Goal: Task Accomplishment & Management: Manage account settings

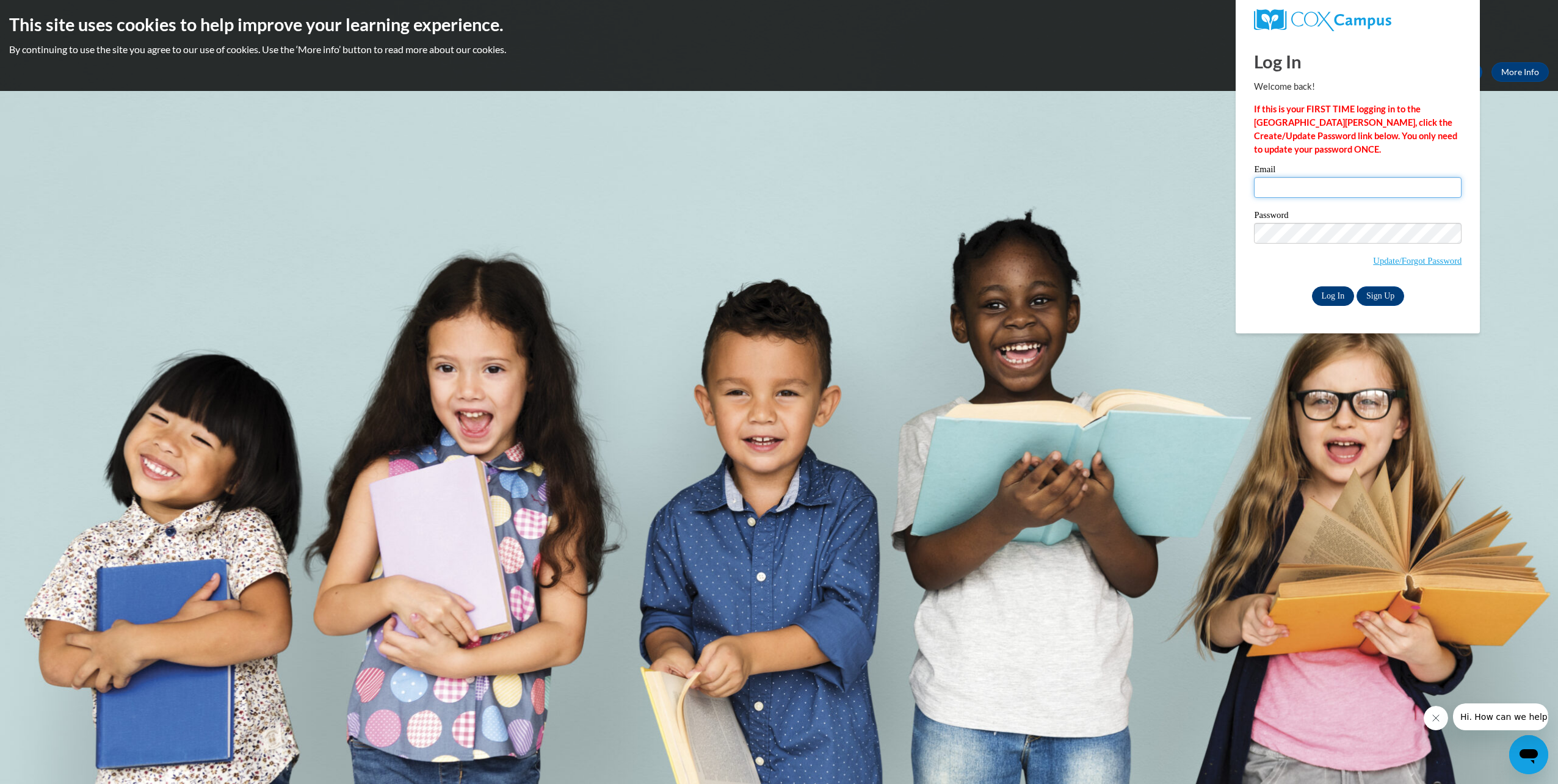
type input "jabari@safesylacauga.com"
click at [1326, 295] on input "Log In" at bounding box center [1334, 295] width 43 height 20
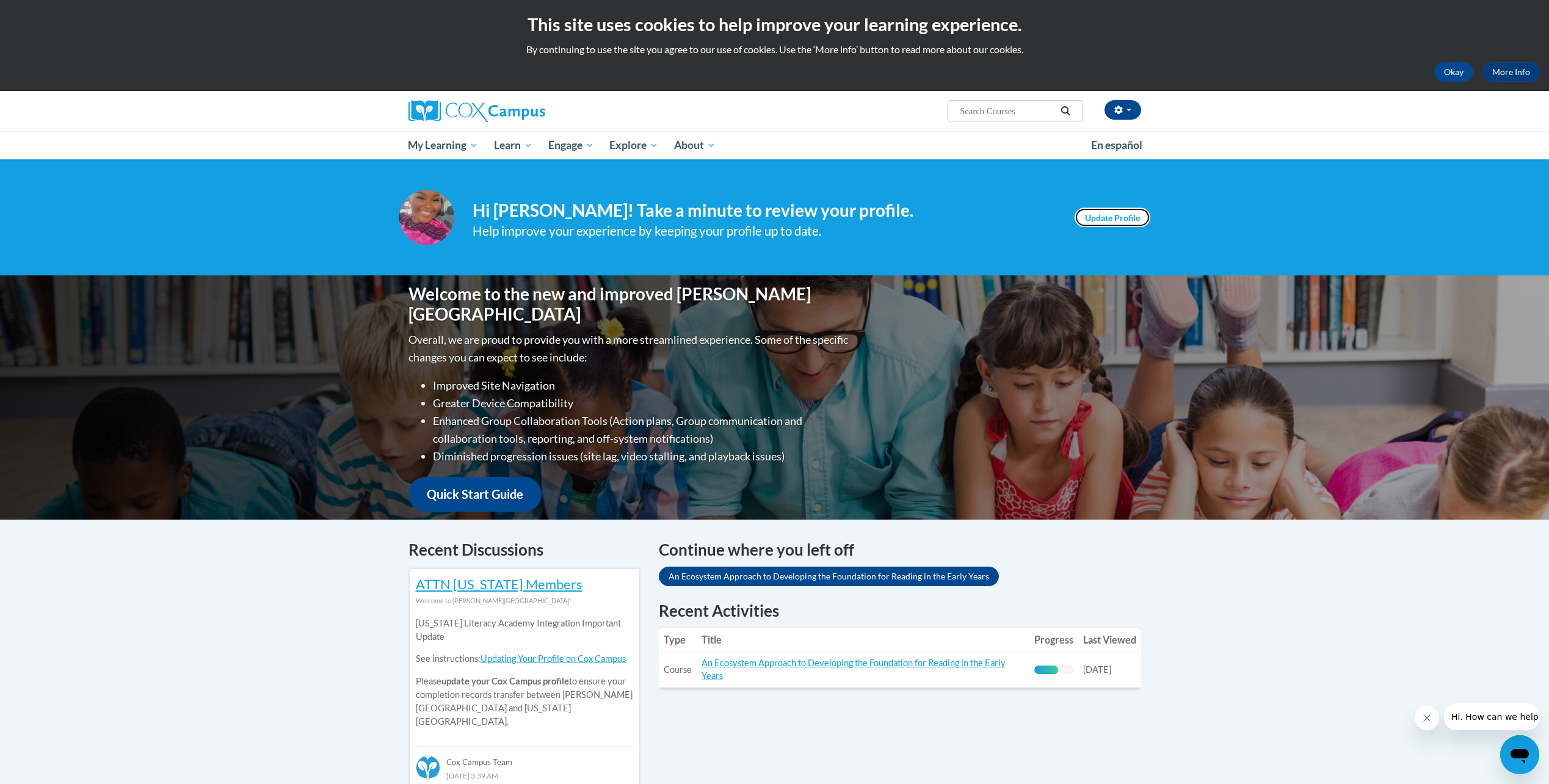
click at [1138, 212] on link "Update Profile" at bounding box center [1112, 217] width 75 height 20
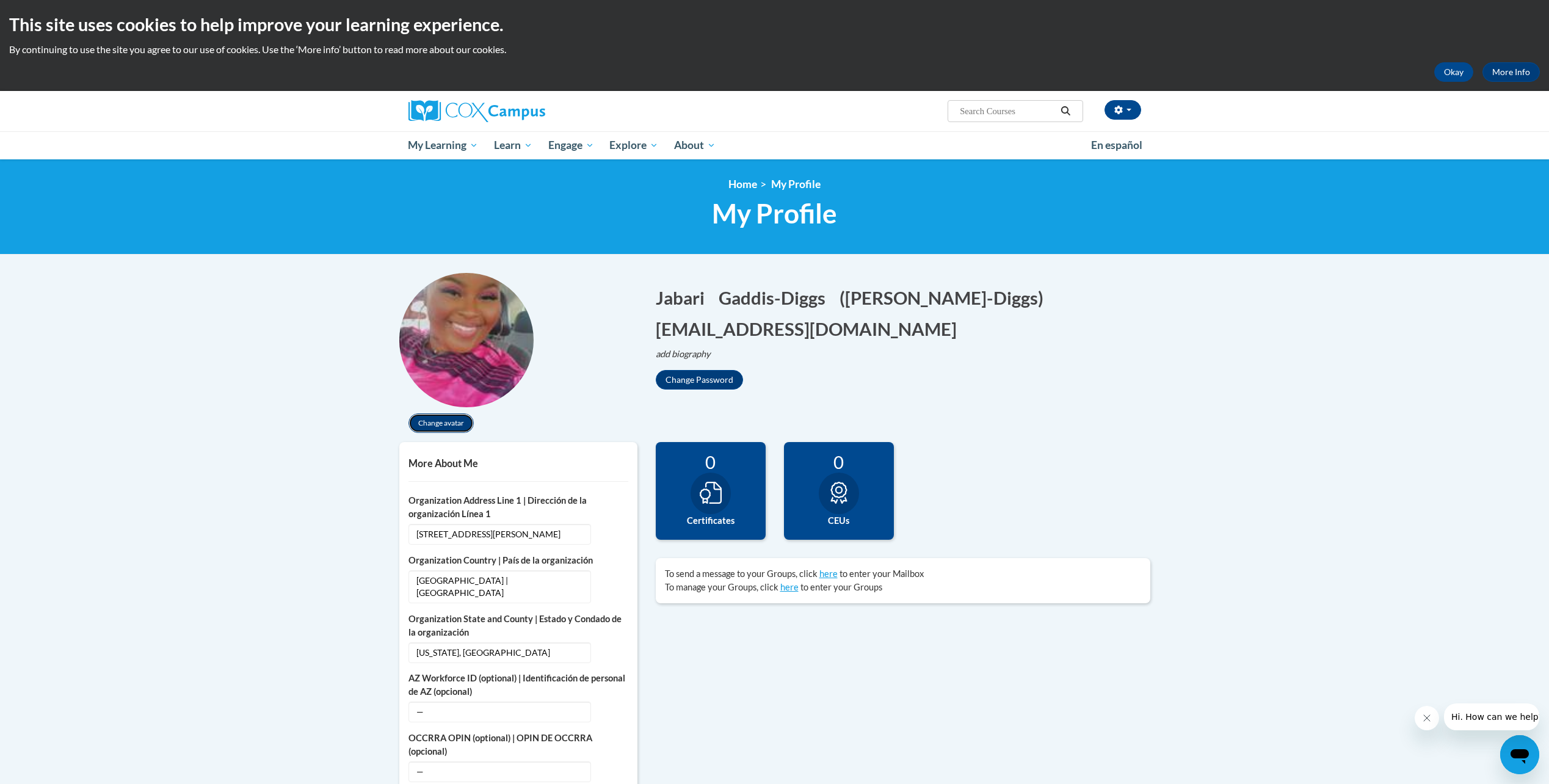
click at [437, 423] on button "Change avatar" at bounding box center [441, 423] width 65 height 20
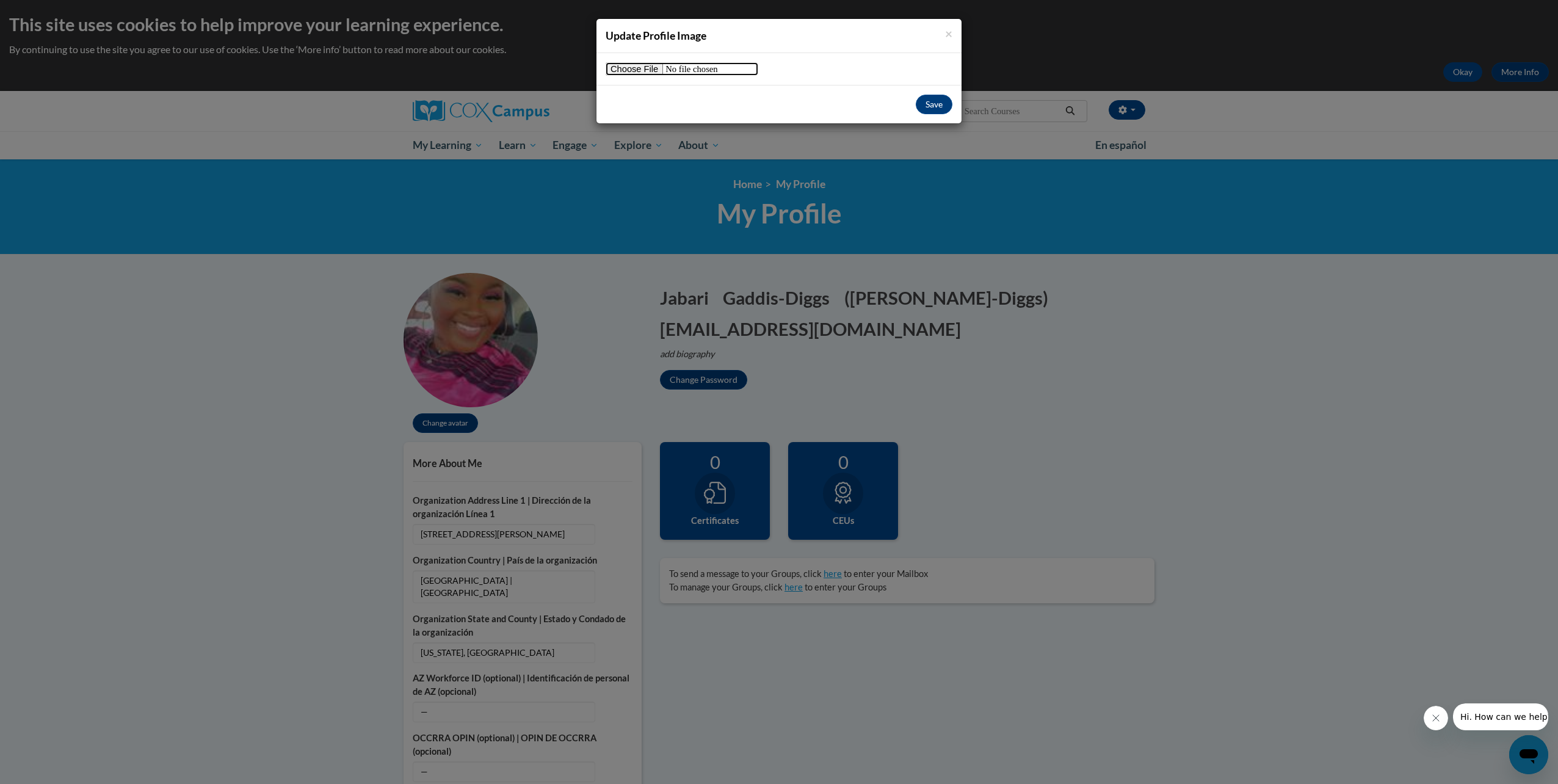
click at [642, 73] on input "file" at bounding box center [682, 68] width 153 height 14
type input "C:\fakepath\Snapchat-300897251.jpg"
click at [939, 104] on button "Save" at bounding box center [934, 104] width 37 height 20
click at [937, 102] on button "Save" at bounding box center [934, 104] width 37 height 20
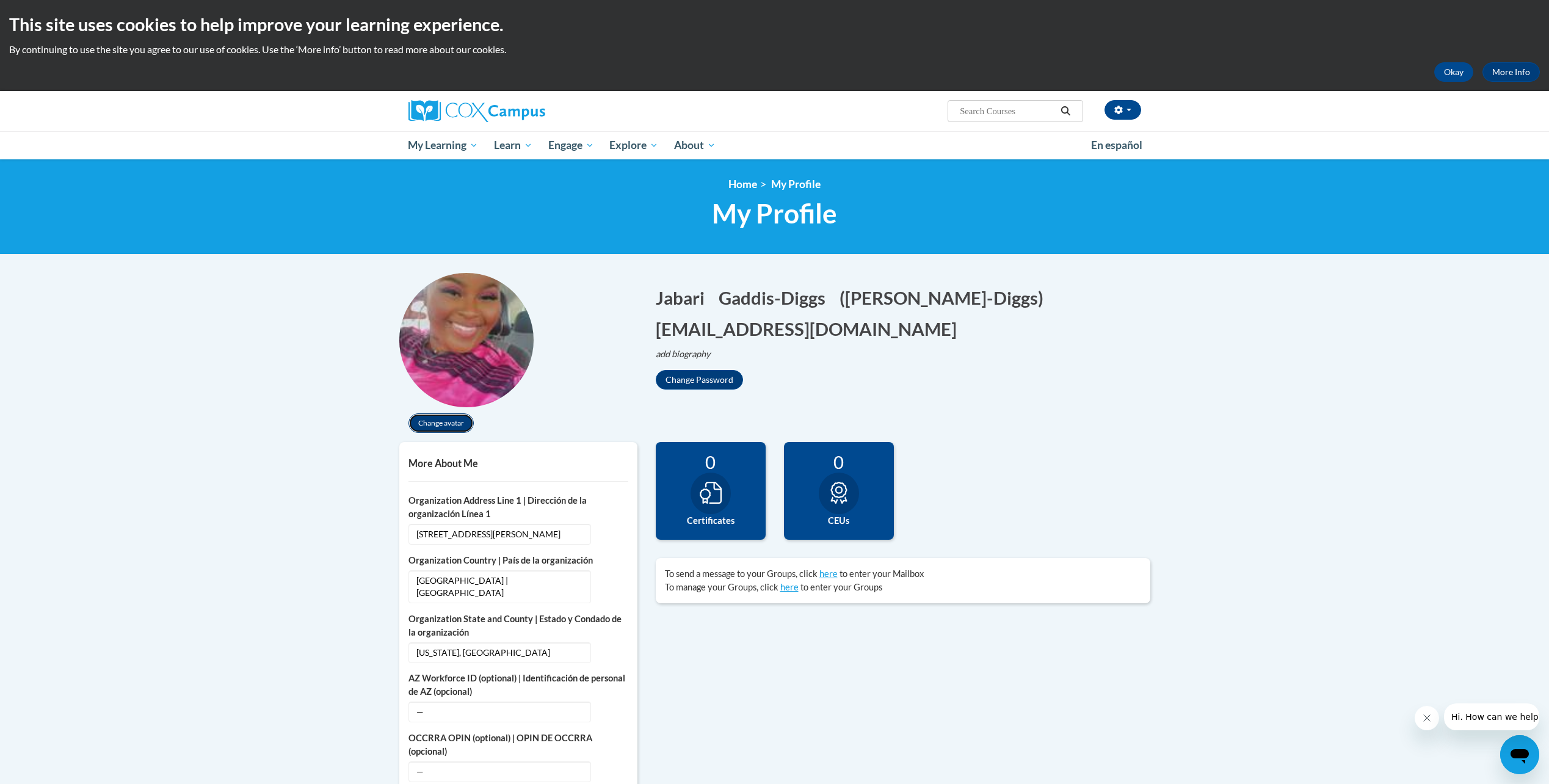
click at [444, 421] on button "Change avatar" at bounding box center [441, 423] width 65 height 20
click at [450, 420] on button "Change avatar" at bounding box center [441, 423] width 65 height 20
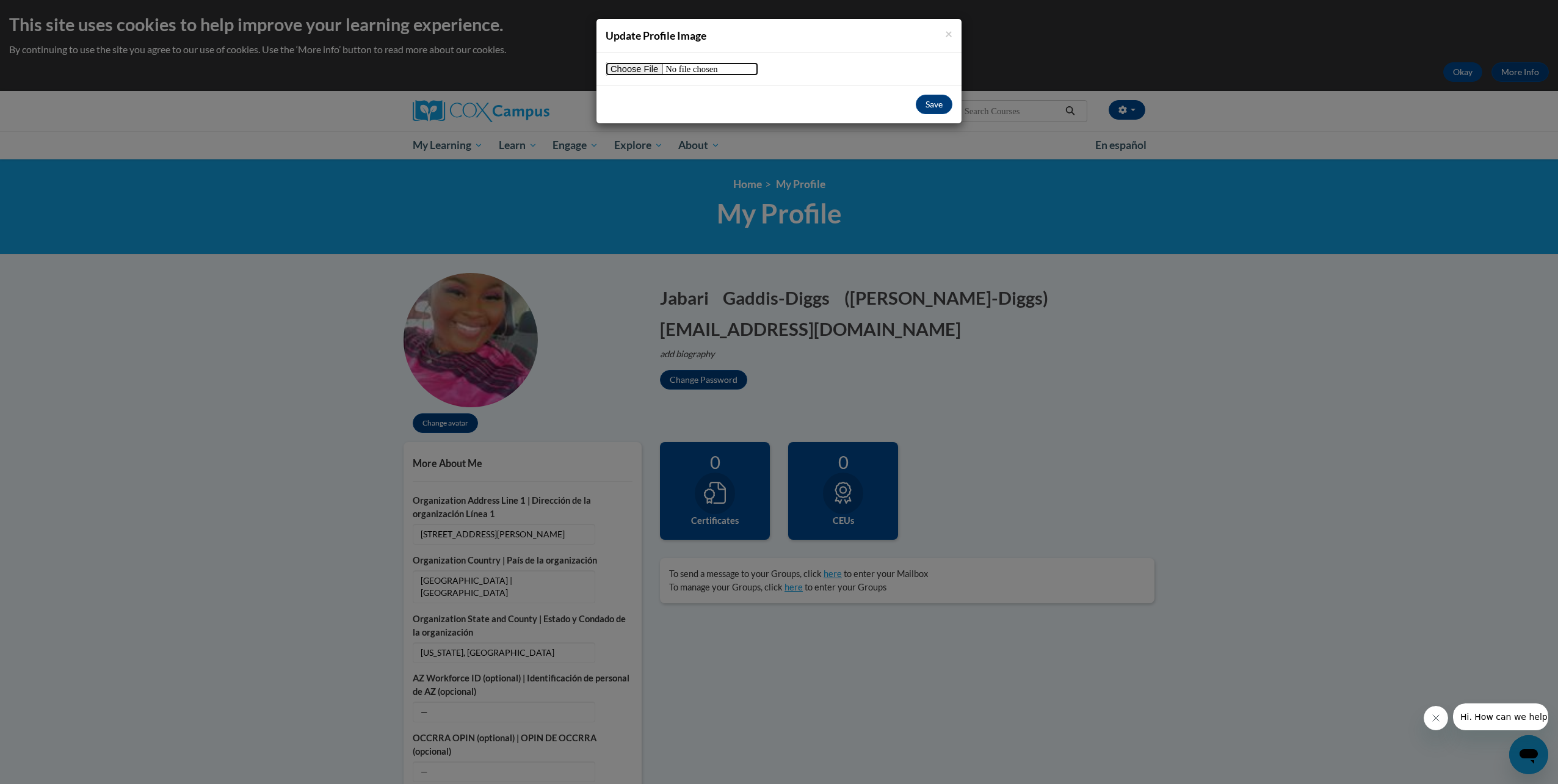
click at [651, 72] on input "file" at bounding box center [682, 68] width 153 height 14
type input "C:\fakepath\Snapchat-1051617574.jpg"
click at [940, 108] on button "Save" at bounding box center [934, 104] width 37 height 20
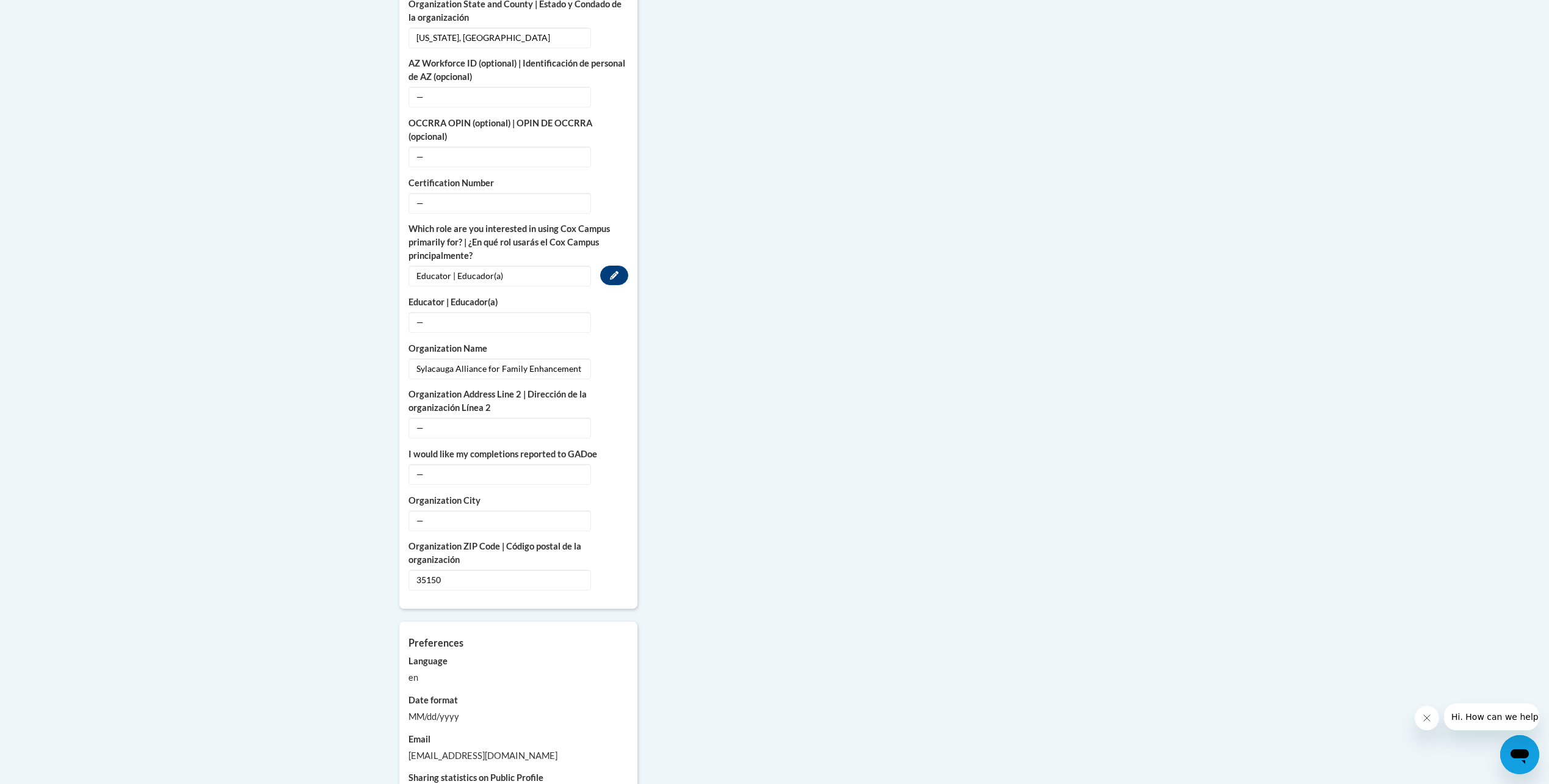
scroll to position [671, 0]
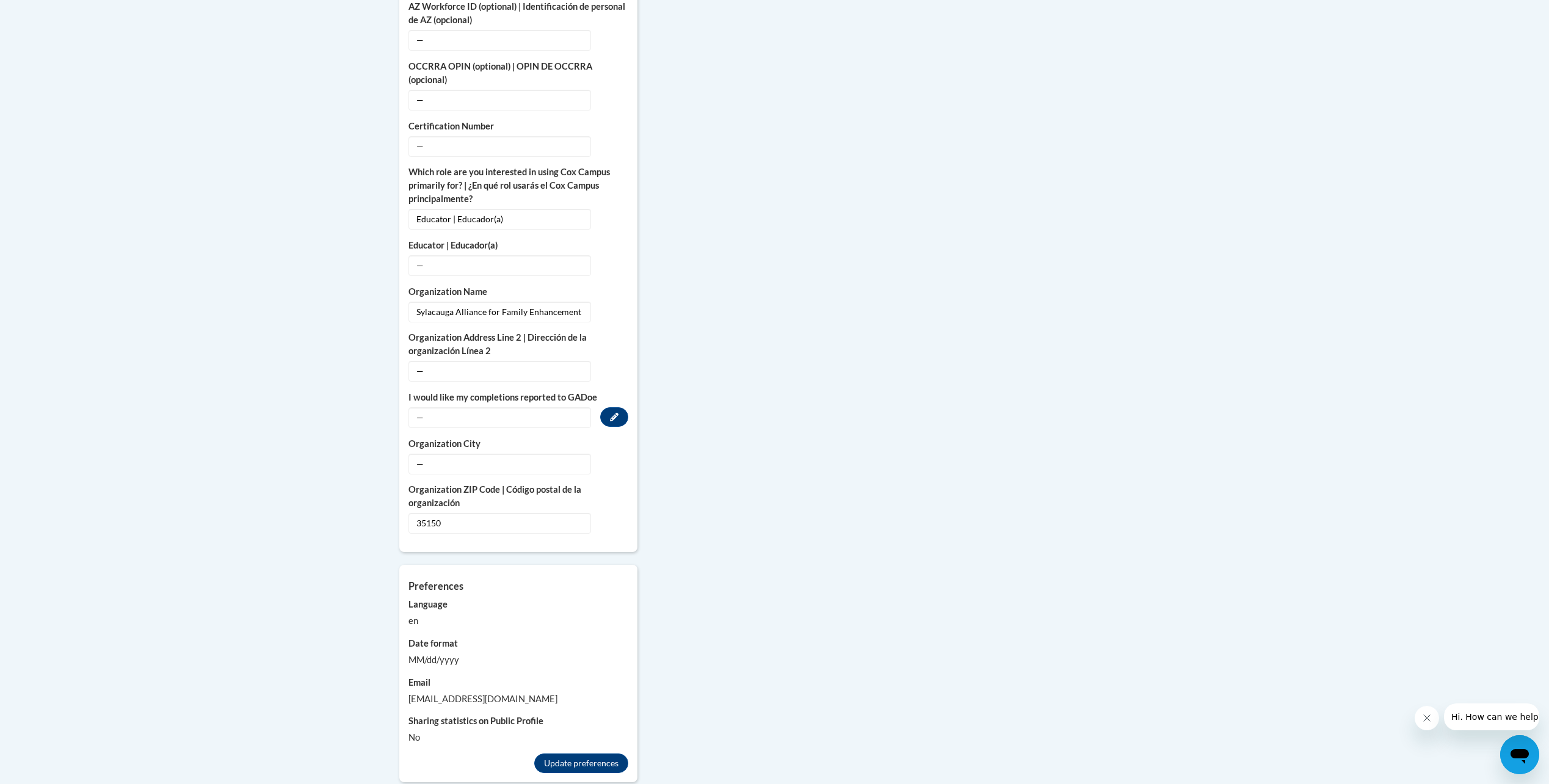
click at [546, 407] on span "—" at bounding box center [500, 418] width 183 height 21
click at [616, 458] on icon "Custom profile fields" at bounding box center [614, 462] width 9 height 9
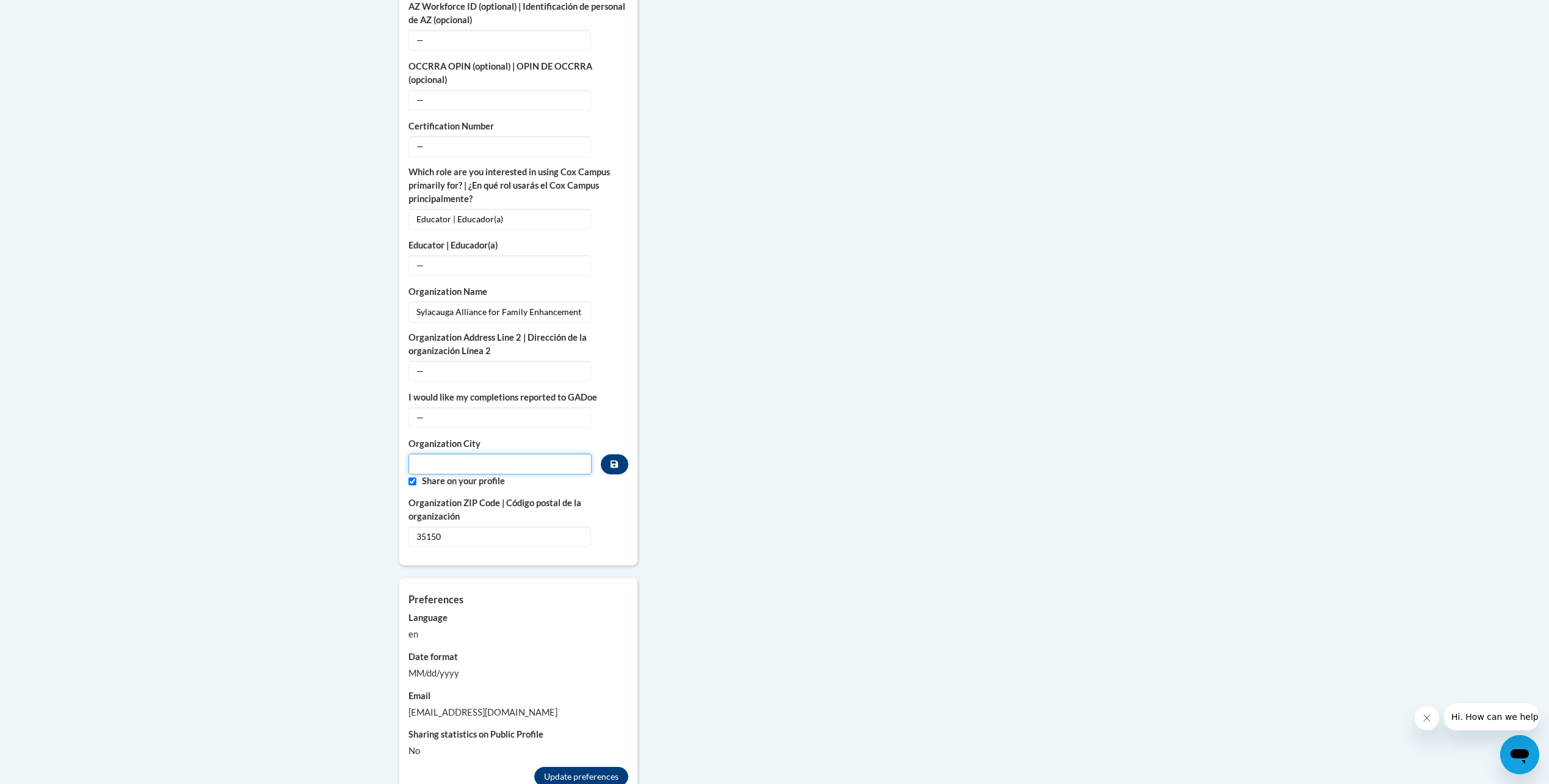
click at [435, 454] on input "Metadata input" at bounding box center [500, 464] width 183 height 21
type input "Sylacauga"
click at [615, 460] on icon "Custom profile fields" at bounding box center [614, 463] width 7 height 7
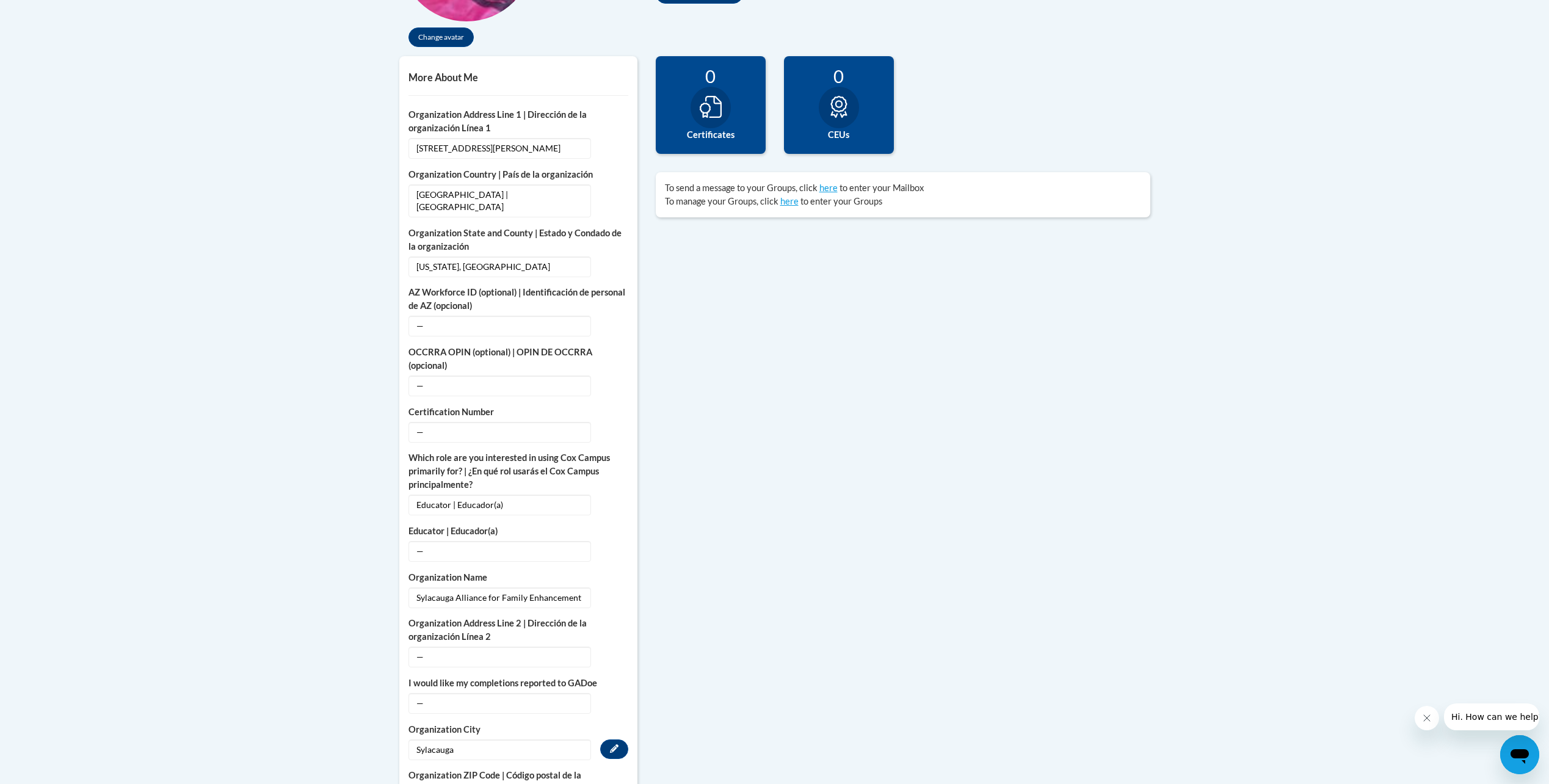
scroll to position [0, 0]
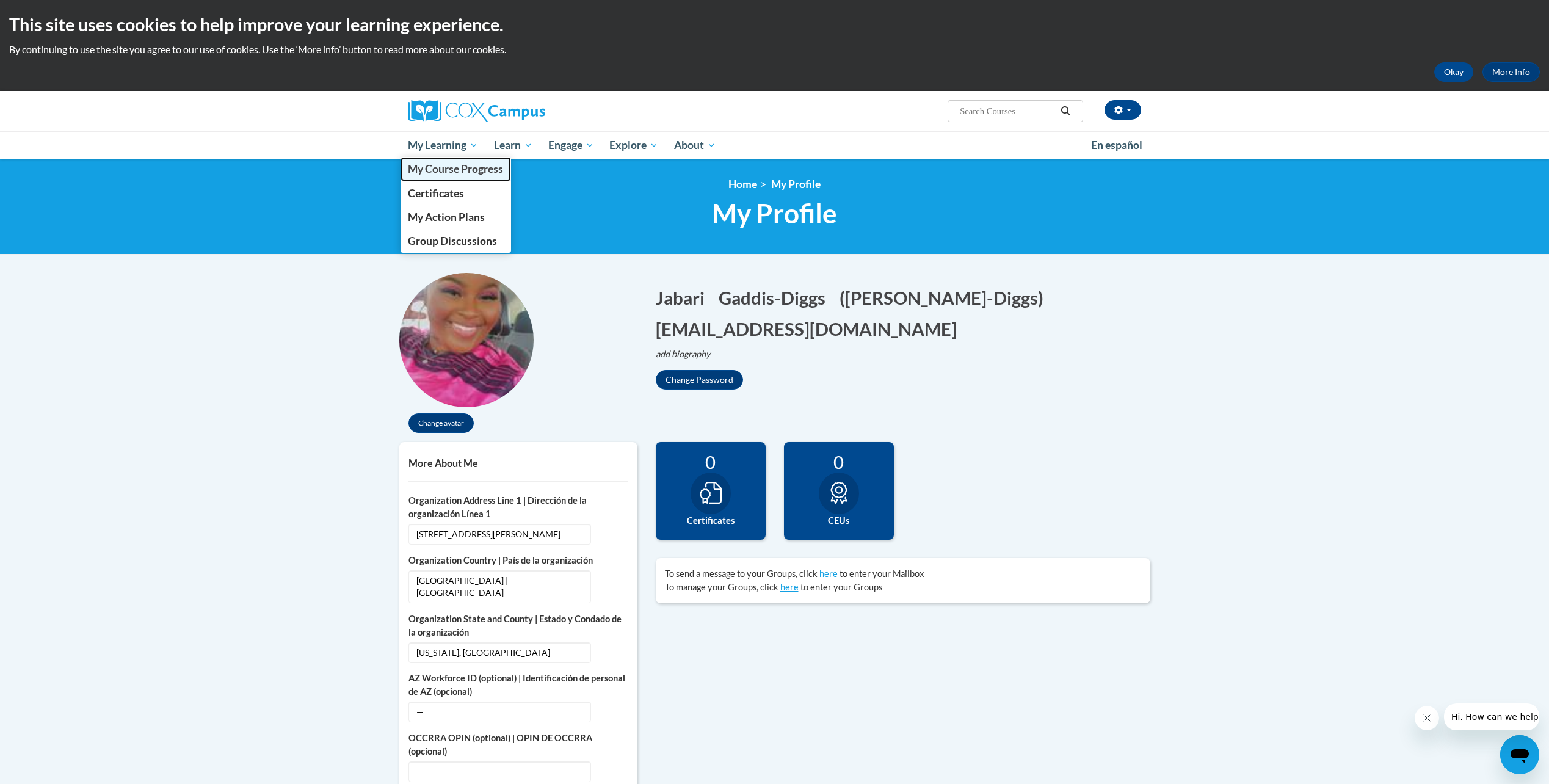
click at [457, 176] on span "My Course Progress" at bounding box center [455, 168] width 95 height 13
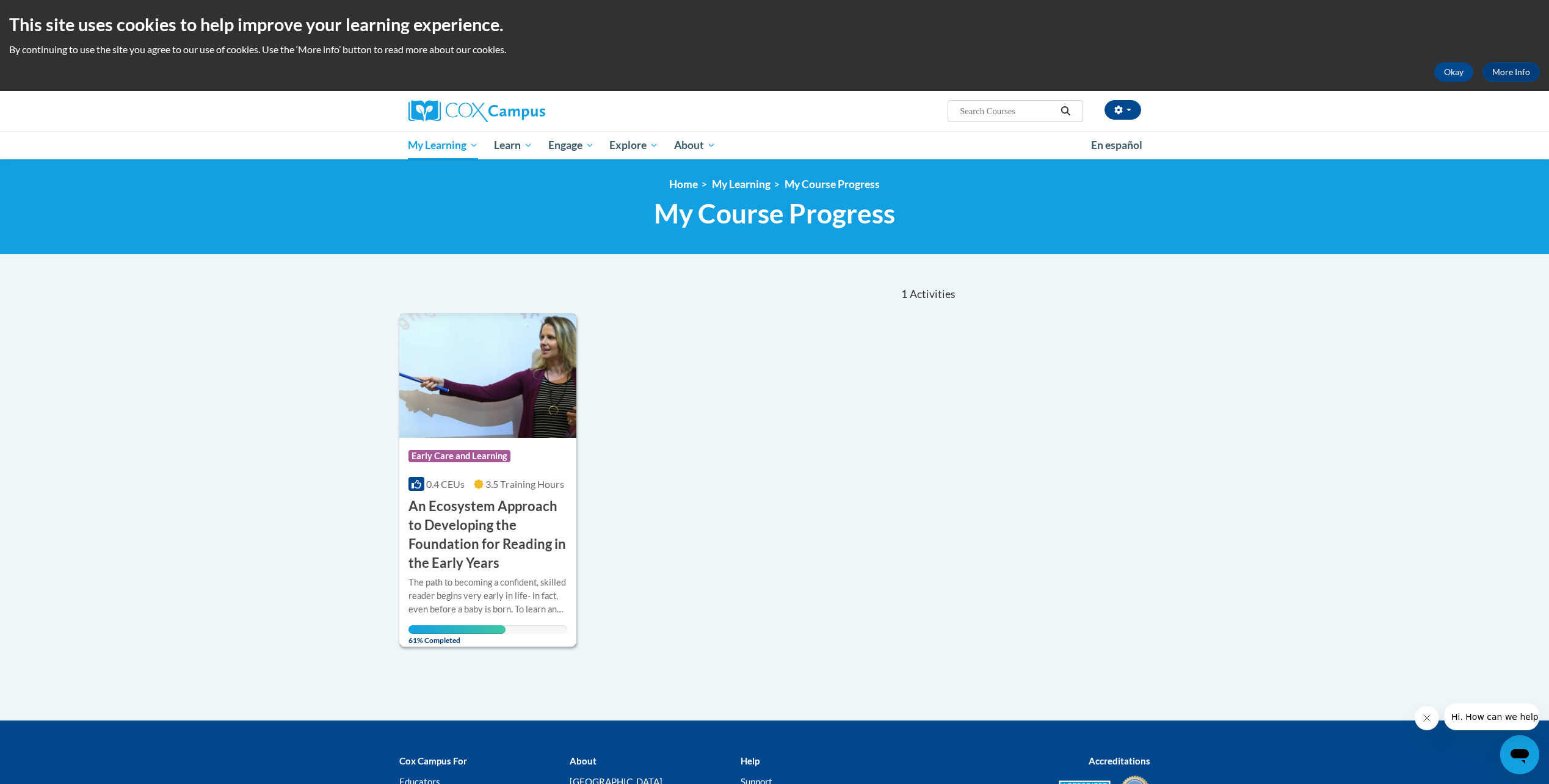
click at [481, 456] on span "Early Care and Learning" at bounding box center [459, 455] width 102 height 12
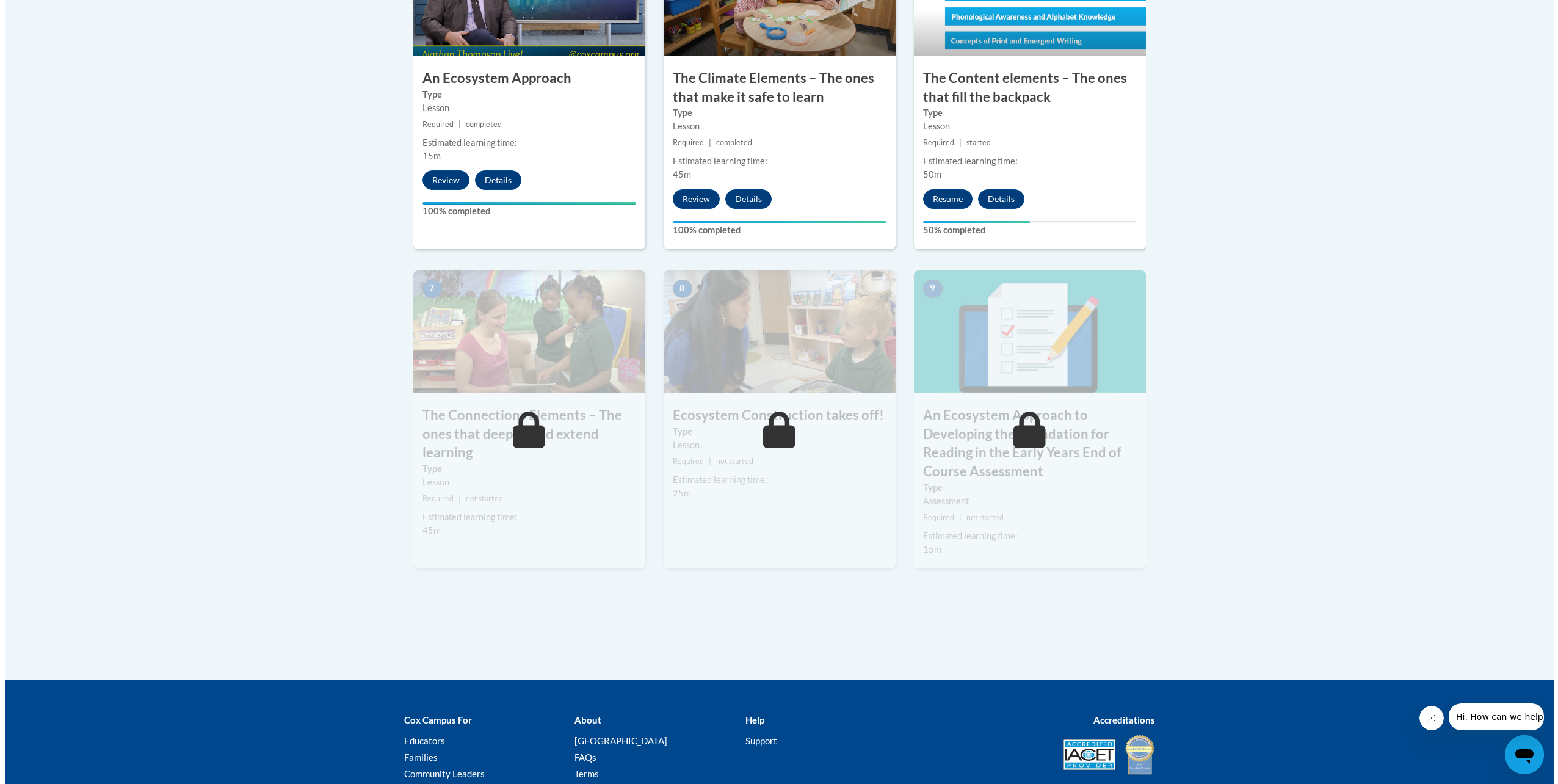
scroll to position [855, 0]
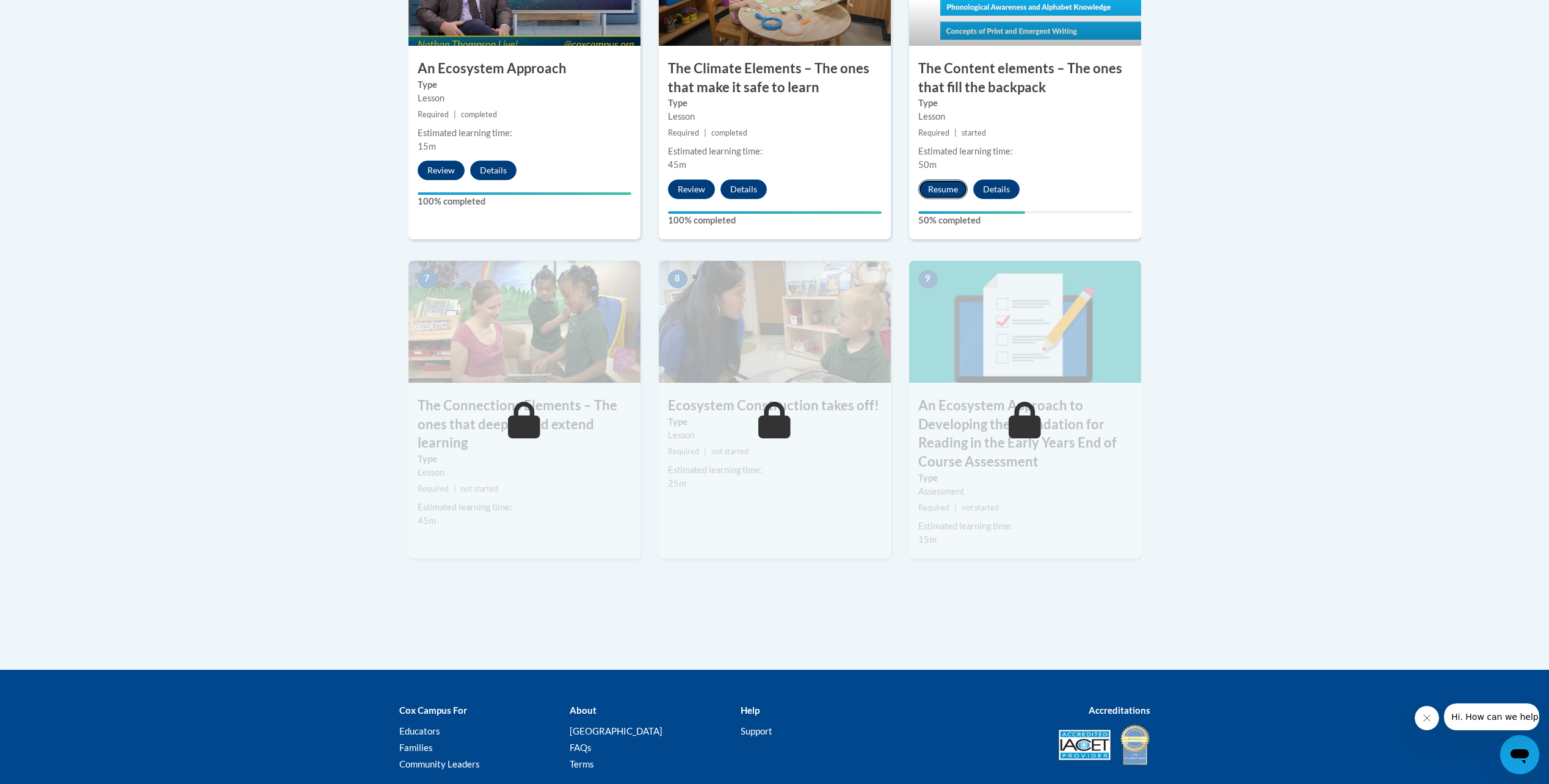
click at [954, 194] on button "Resume" at bounding box center [943, 189] width 49 height 20
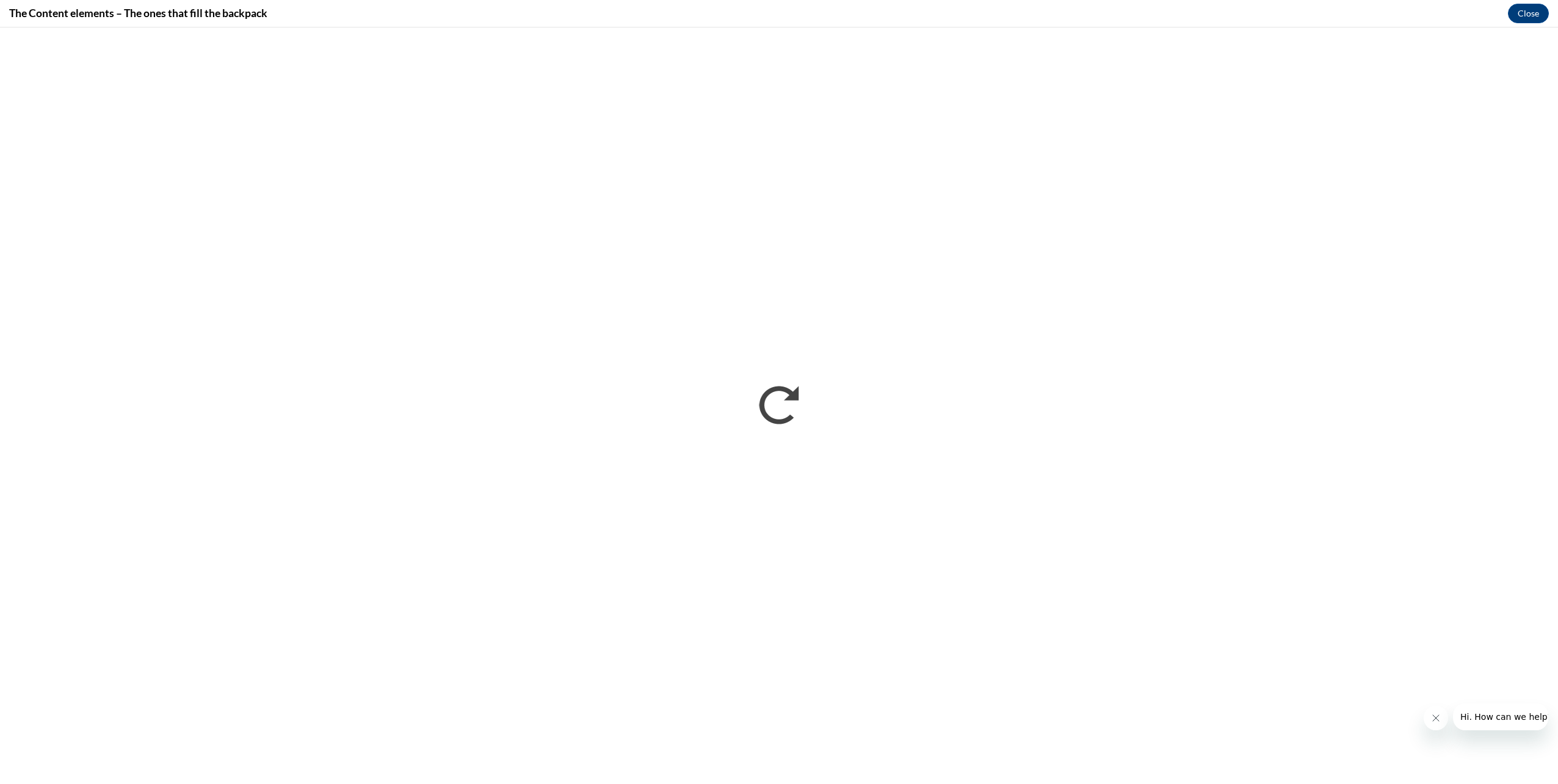
scroll to position [0, 0]
